Goal: Information Seeking & Learning: Learn about a topic

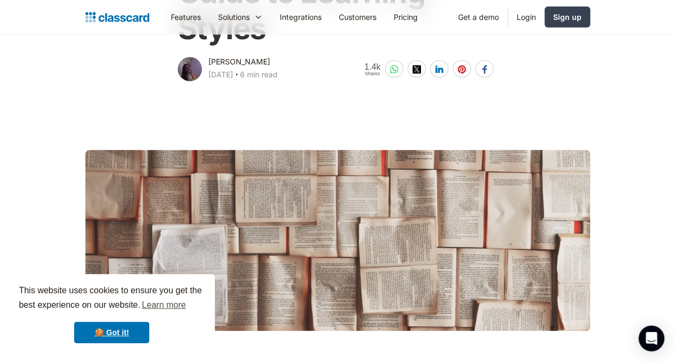
scroll to position [241, 0]
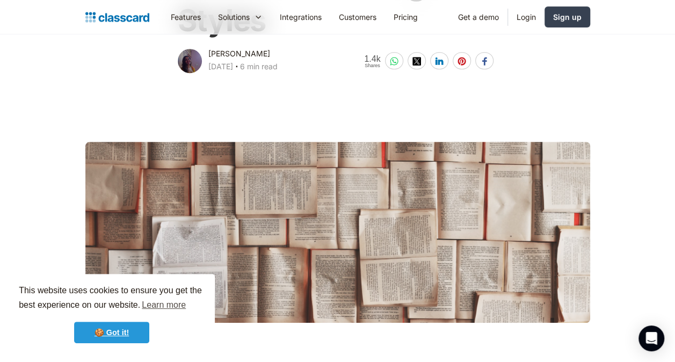
click at [109, 328] on link "🍪 Got it!" at bounding box center [111, 332] width 75 height 21
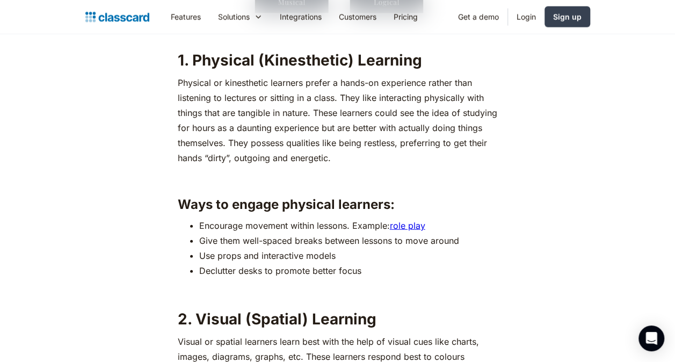
scroll to position [1193, 0]
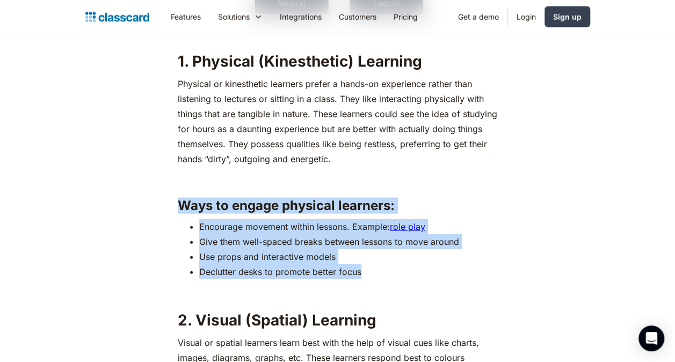
drag, startPoint x: 364, startPoint y: 269, endPoint x: 180, endPoint y: 205, distance: 195.1
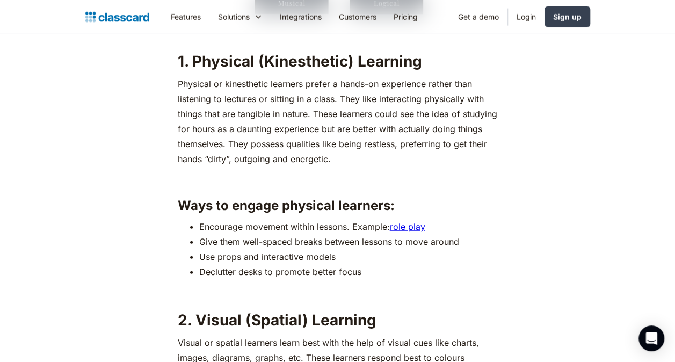
click at [439, 323] on h2 "2. Visual (Spatial) Learning" at bounding box center [338, 320] width 320 height 19
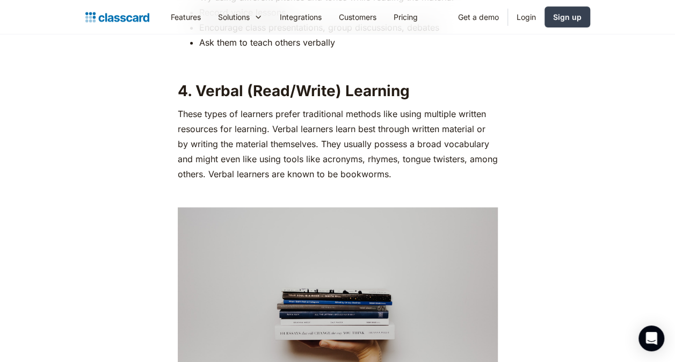
scroll to position [2181, 0]
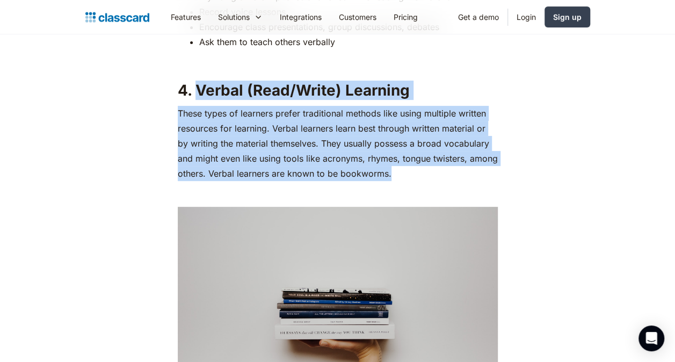
drag, startPoint x: 392, startPoint y: 169, endPoint x: 199, endPoint y: 82, distance: 210.9
copy div "Verbal (Read/Write) Learning These types of learners prefer traditional methods…"
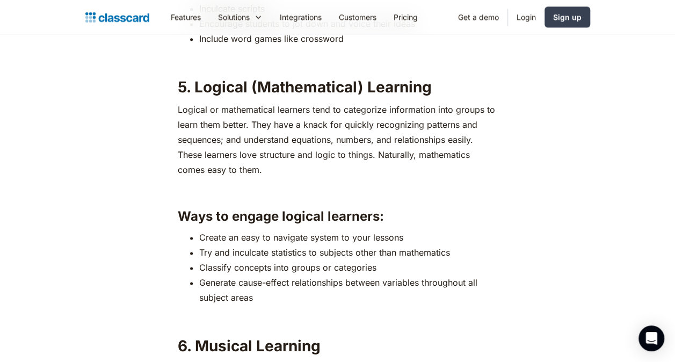
scroll to position [2675, 0]
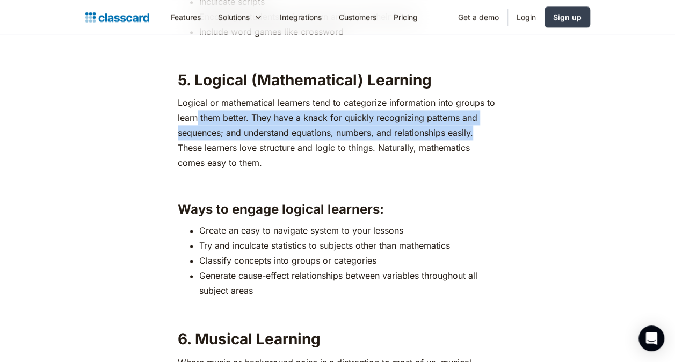
drag, startPoint x: 484, startPoint y: 133, endPoint x: 198, endPoint y: 120, distance: 285.6
click at [198, 120] on p "Logical or mathematical learners tend to categorize information into groups to …" at bounding box center [338, 132] width 320 height 75
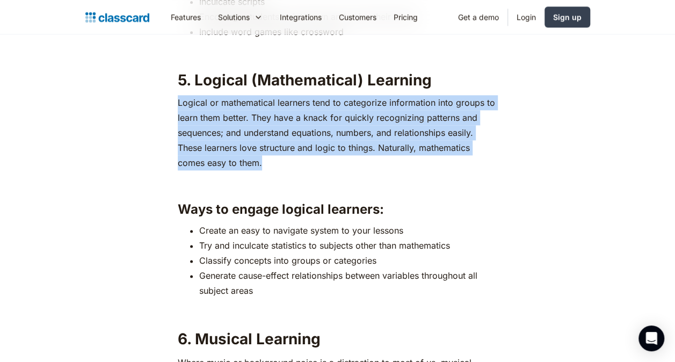
drag, startPoint x: 198, startPoint y: 120, endPoint x: 264, endPoint y: 160, distance: 77.1
click at [264, 160] on div "If you have been a part of the education sector, you probably already know how …" at bounding box center [338, 171] width 327 height 4433
copy p "Logical or mathematical learners tend to categorize information into groups to …"
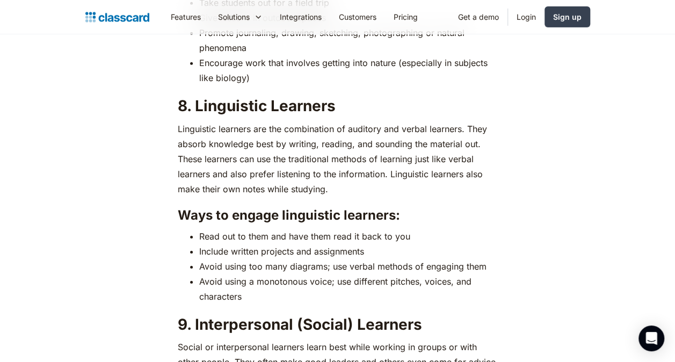
scroll to position [3732, 0]
drag, startPoint x: 336, startPoint y: 192, endPoint x: 178, endPoint y: 131, distance: 168.7
click at [178, 131] on p "Linguistic learners are the combination of auditory and verbal learners. They a…" at bounding box center [338, 158] width 320 height 75
copy p "Linguistic learners are the combination of auditory and verbal learners. They a…"
click at [391, 196] on p "Linguistic learners are the combination of auditory and verbal learners. They a…" at bounding box center [338, 158] width 320 height 75
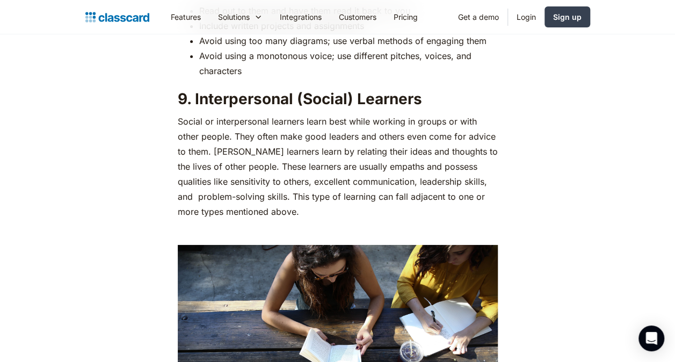
scroll to position [3955, 0]
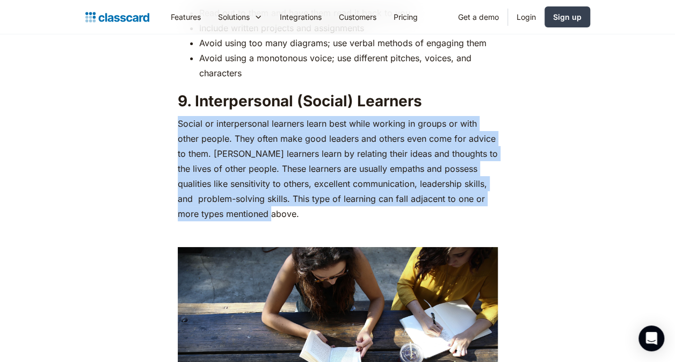
drag, startPoint x: 261, startPoint y: 214, endPoint x: 177, endPoint y: 128, distance: 120.1
click at [178, 128] on p "Social or interpersonal learners learn best while working in groups or with oth…" at bounding box center [338, 168] width 320 height 105
copy p "Social or interpersonal learners learn best while working in groups or with oth…"
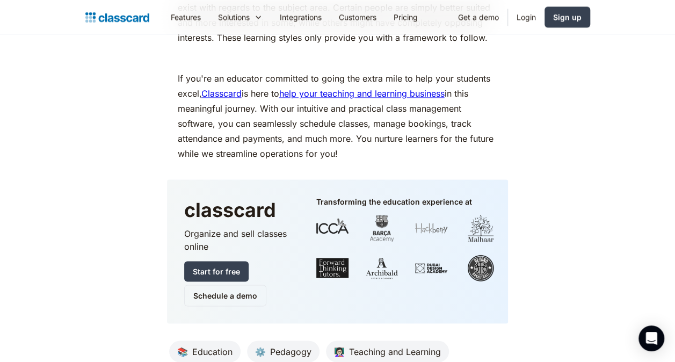
scroll to position [4886, 0]
